Goal: Task Accomplishment & Management: Use online tool/utility

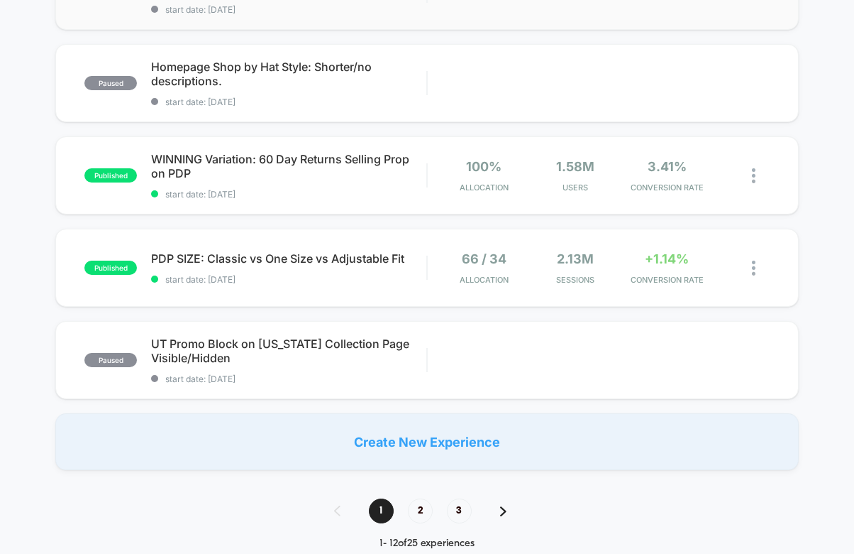
scroll to position [896, 0]
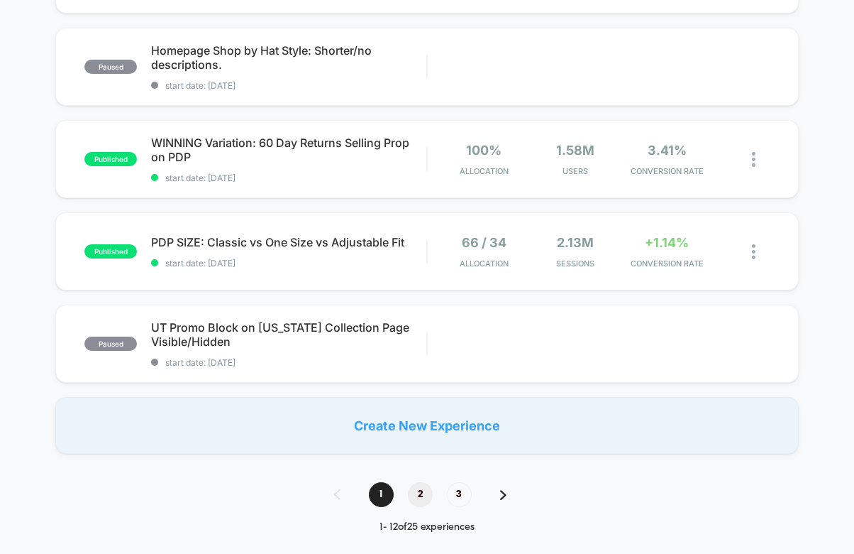
click at [418, 487] on span "2" at bounding box center [420, 494] width 25 height 25
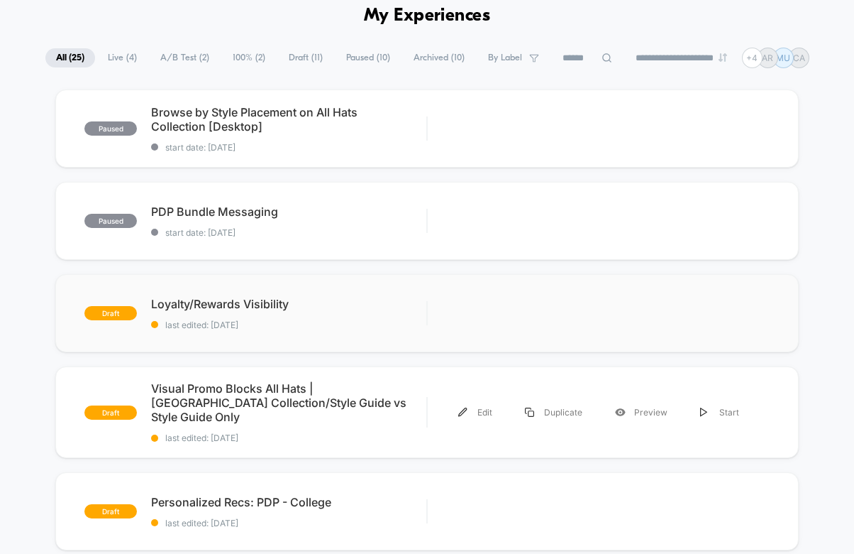
scroll to position [0, 0]
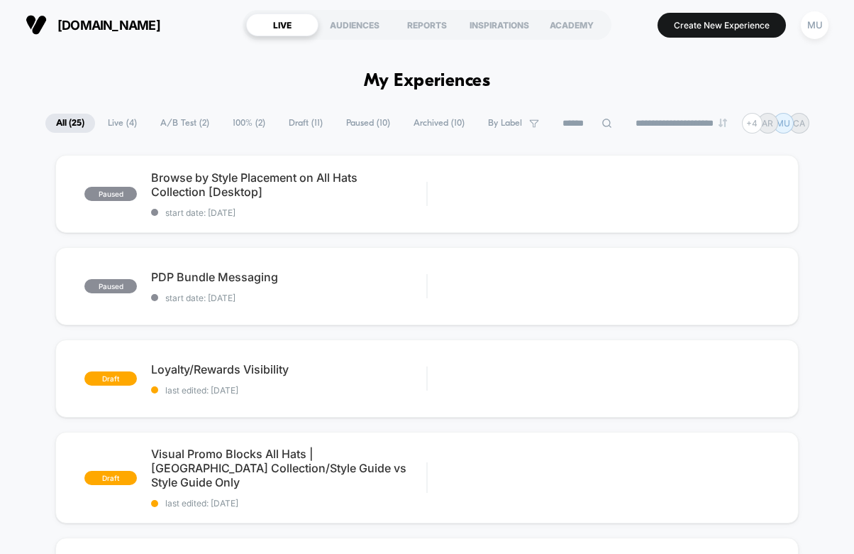
click at [429, 120] on span "Archived ( 10 )" at bounding box center [439, 123] width 72 height 19
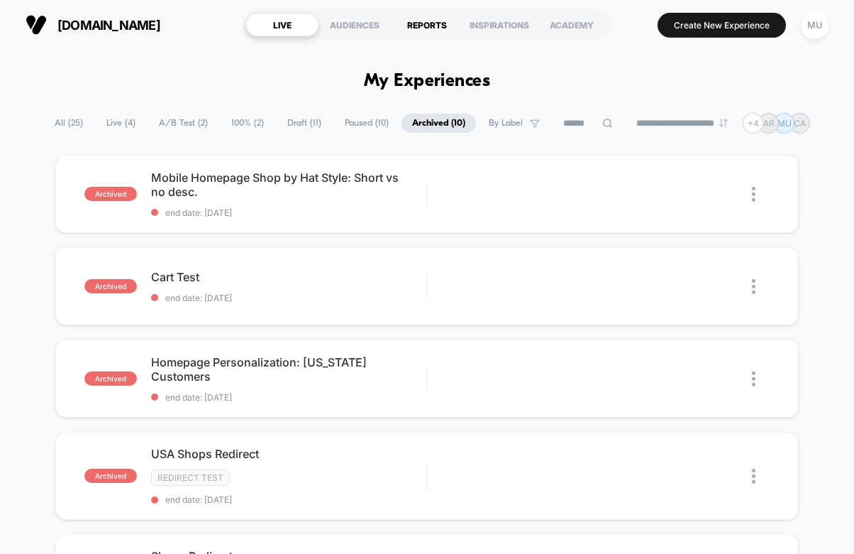
click at [428, 26] on div "REPORTS" at bounding box center [427, 24] width 72 height 23
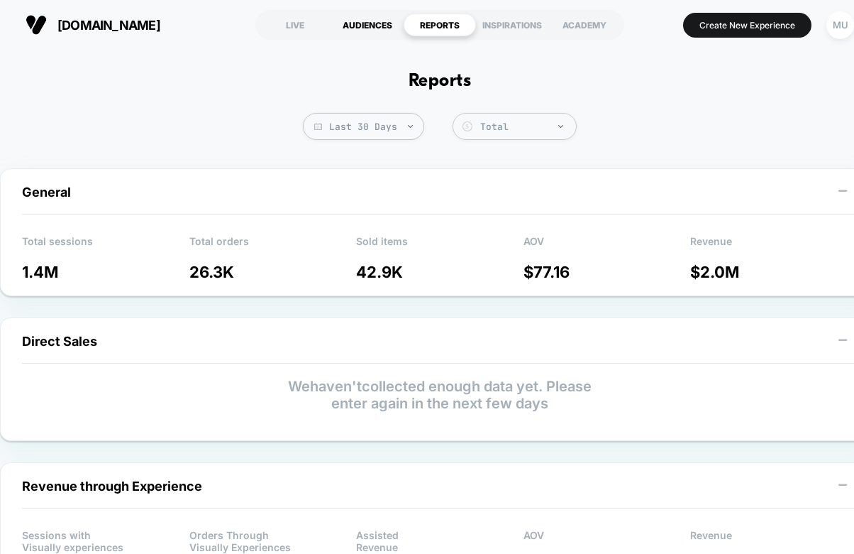
click at [373, 26] on div "AUDIENCES" at bounding box center [367, 24] width 72 height 23
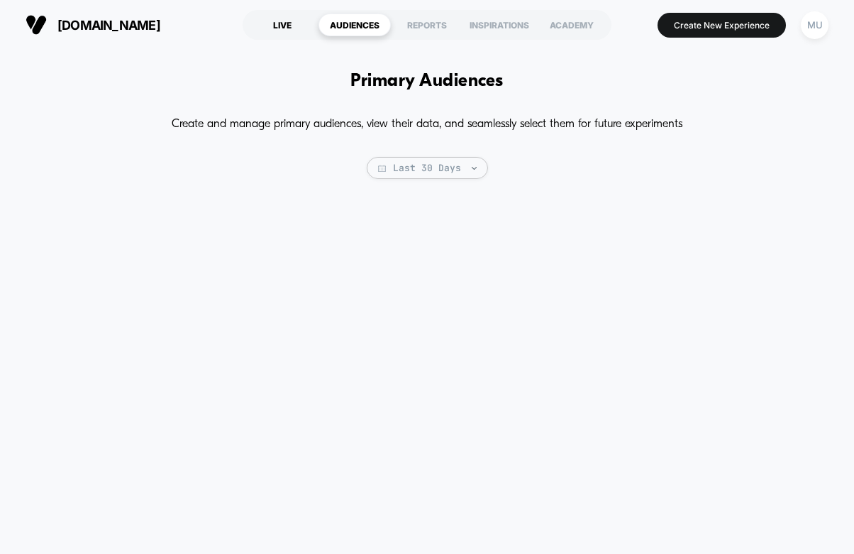
click at [288, 31] on div "LIVE" at bounding box center [282, 24] width 72 height 23
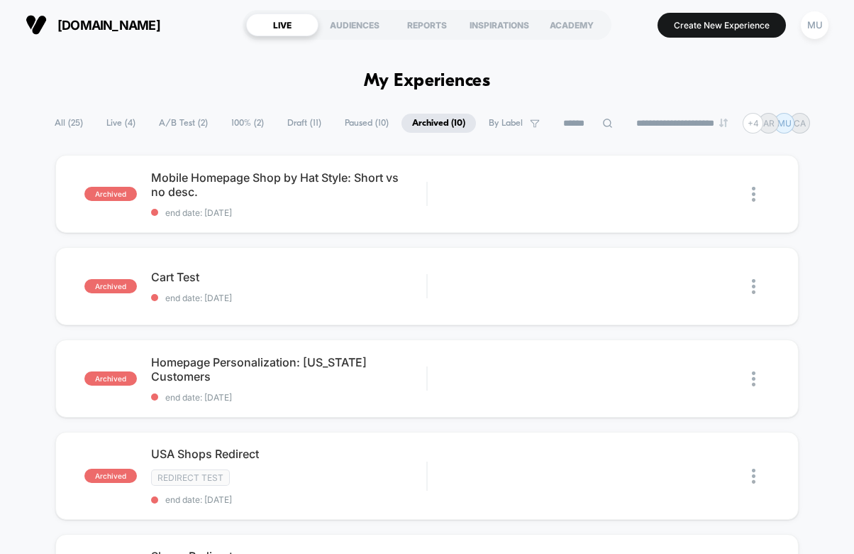
click at [66, 119] on span "All ( 25 )" at bounding box center [69, 123] width 50 height 19
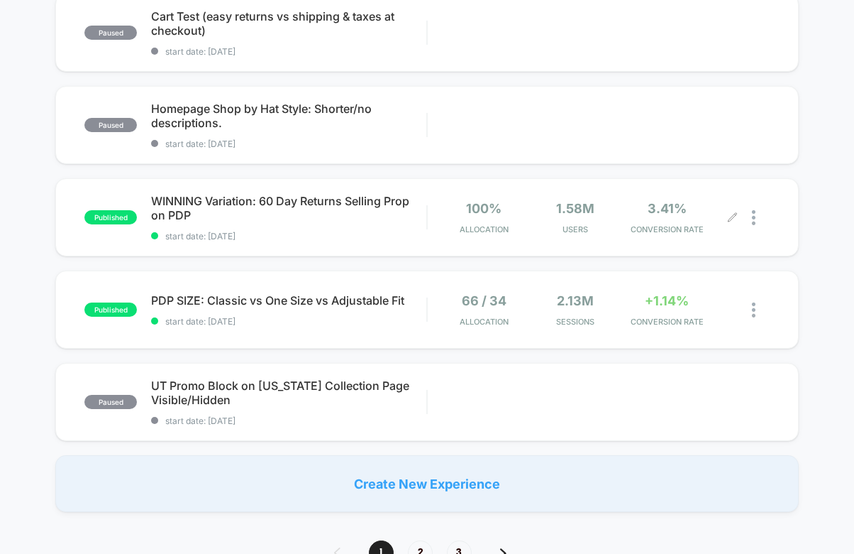
scroll to position [841, 0]
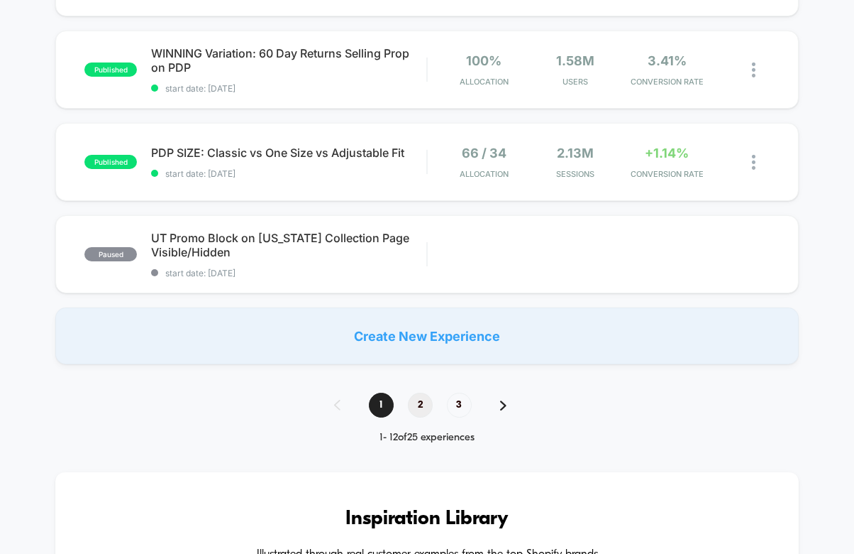
click at [425, 396] on span "2" at bounding box center [420, 404] width 25 height 25
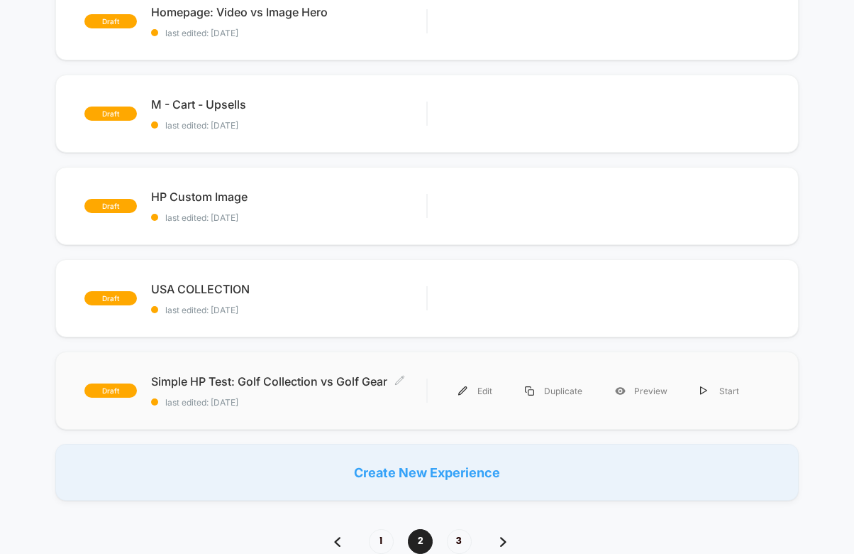
scroll to position [865, 0]
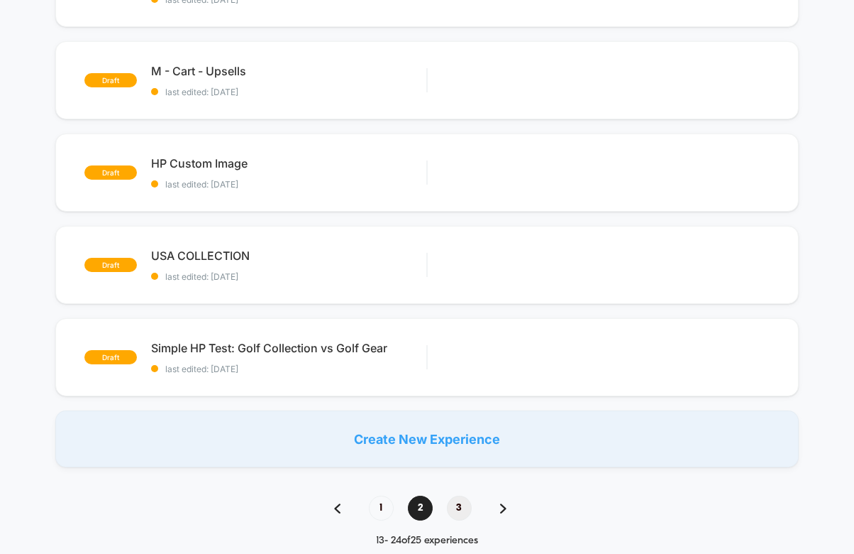
click at [456, 495] on span "3" at bounding box center [459, 507] width 25 height 25
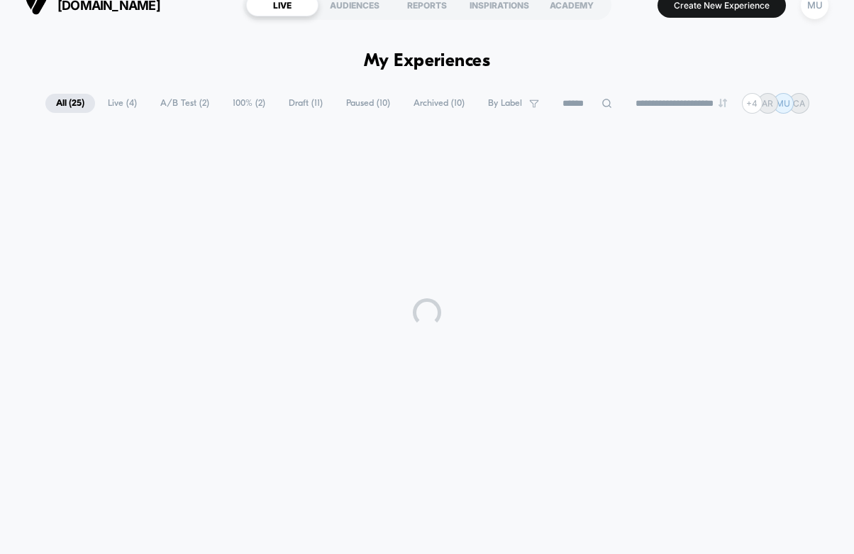
scroll to position [0, 0]
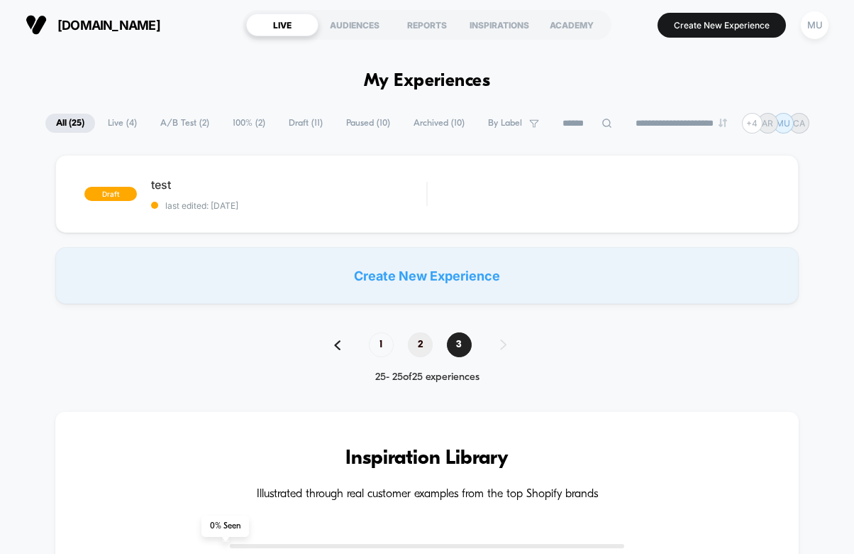
click at [423, 346] on span "2" at bounding box center [420, 344] width 25 height 25
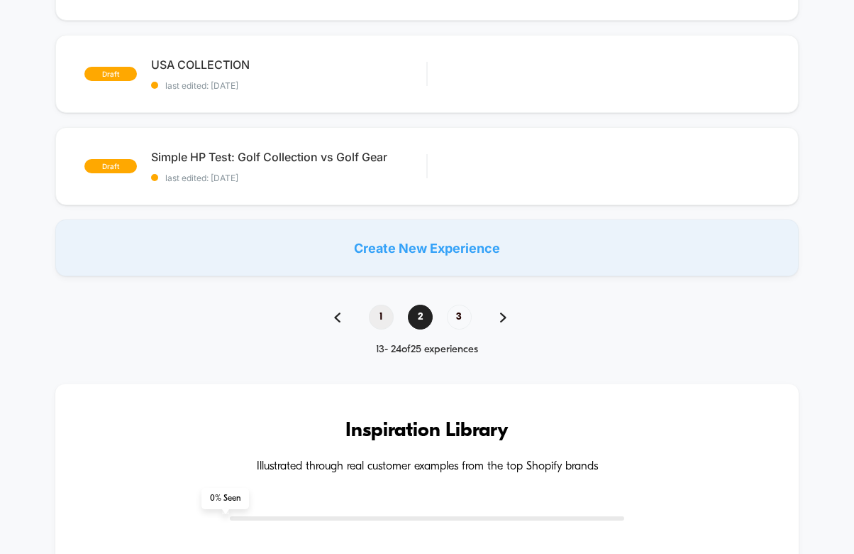
click at [385, 309] on span "1" at bounding box center [381, 316] width 25 height 25
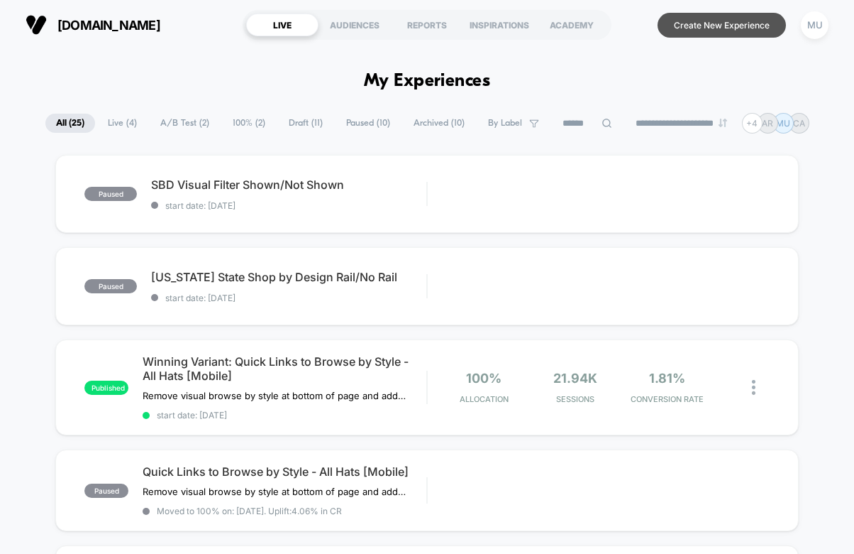
click at [692, 22] on button "Create New Experience" at bounding box center [722, 25] width 128 height 25
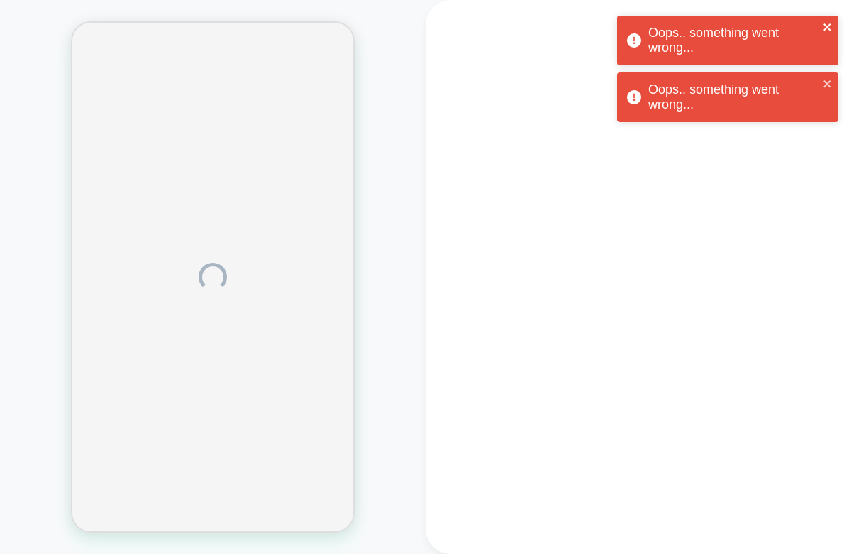
click at [823, 23] on icon "close" at bounding box center [828, 26] width 10 height 11
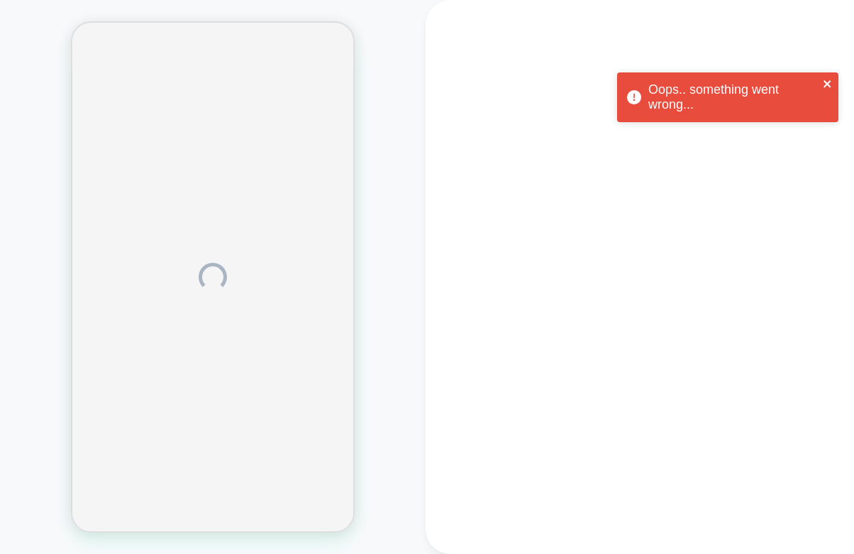
click at [828, 83] on icon "close" at bounding box center [827, 83] width 7 height 7
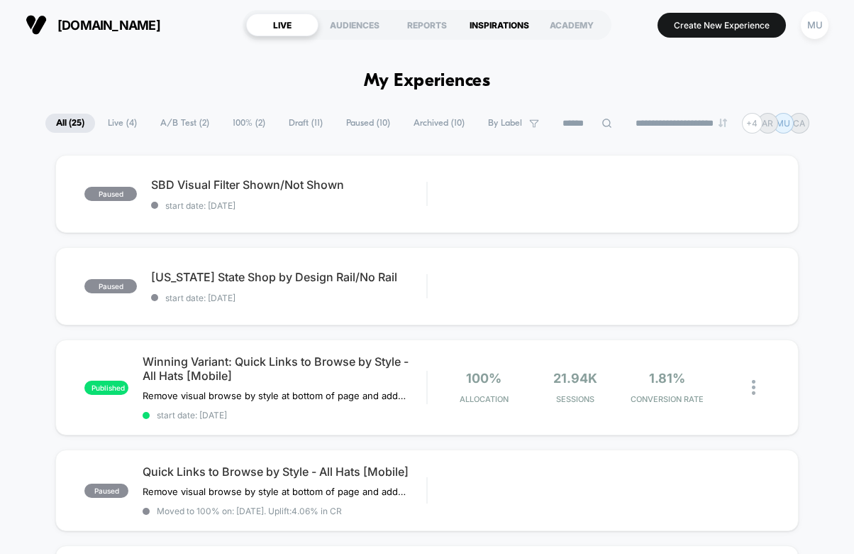
click at [498, 21] on div "INSPIRATIONS" at bounding box center [499, 24] width 72 height 23
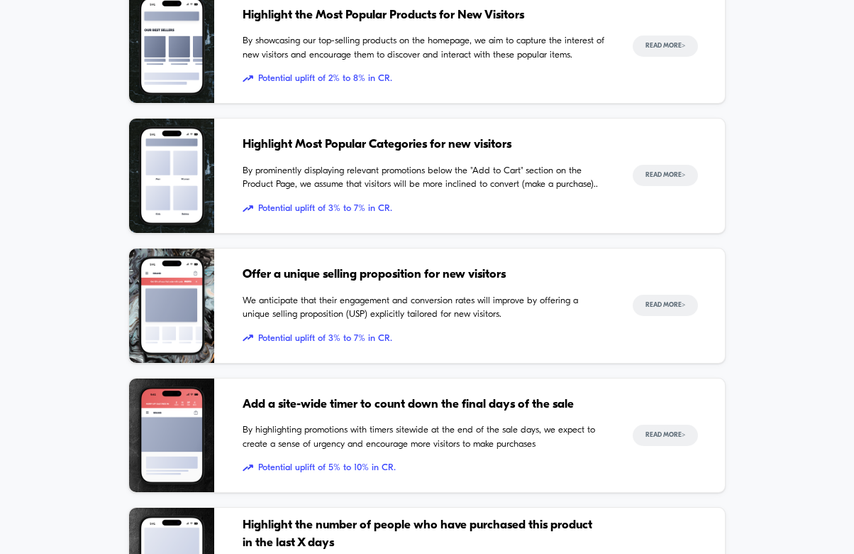
scroll to position [534, 0]
